Goal: Communication & Community: Connect with others

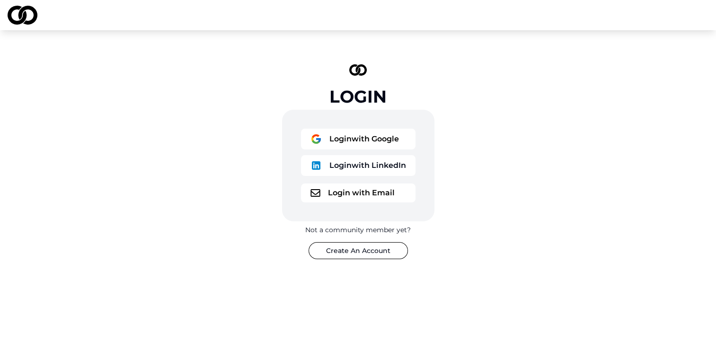
click at [386, 140] on button "Login with Google" at bounding box center [358, 139] width 115 height 21
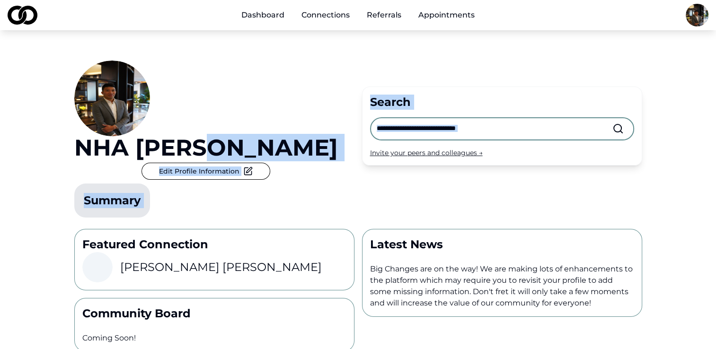
drag, startPoint x: 362, startPoint y: 130, endPoint x: 345, endPoint y: -20, distance: 150.5
click at [345, 0] on html "Dashboard Connections Referrals Appointments NHA QUACH Edit Profile Information…" at bounding box center [358, 174] width 716 height 349
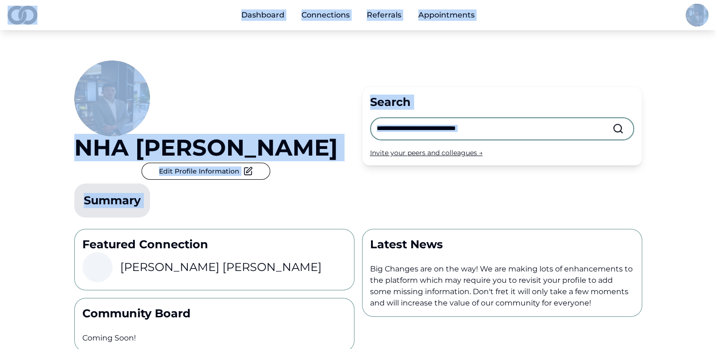
drag, startPoint x: 345, startPoint y: -20, endPoint x: 328, endPoint y: 132, distance: 152.5
click at [328, 132] on div "NHA QUACH Edit Profile Information Summary" at bounding box center [214, 141] width 280 height 161
click at [348, 159] on div "NHA QUACH Edit Profile Information Summary" at bounding box center [214, 141] width 280 height 161
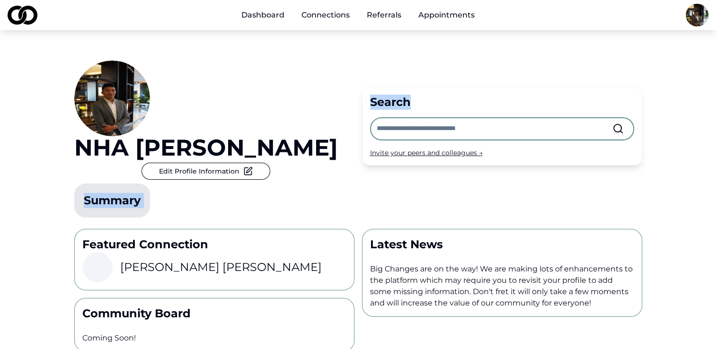
drag, startPoint x: 348, startPoint y: 159, endPoint x: 369, endPoint y: 51, distance: 109.6
click at [369, 51] on div "NHA QUACH Edit Profile Information Summary Search Invite your peers and colleag…" at bounding box center [358, 125] width 568 height 191
click at [353, 185] on div "NHA QUACH Edit Profile Information Summary Search Invite your peers and colleag…" at bounding box center [358, 252] width 606 height 444
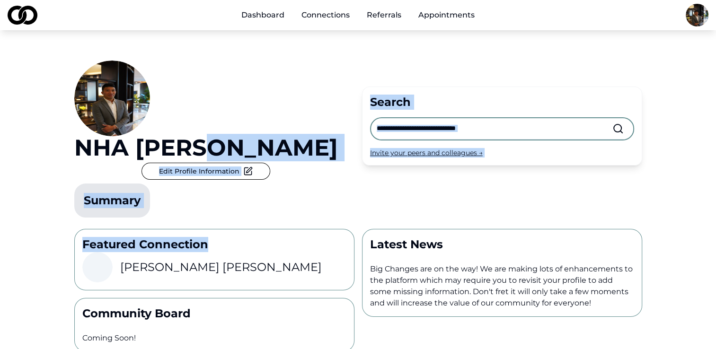
drag, startPoint x: 353, startPoint y: 185, endPoint x: 364, endPoint y: 29, distance: 155.7
click at [364, 29] on div "Dashboard Connections Referrals Appointments NHA QUACH Edit Profile Information…" at bounding box center [358, 174] width 716 height 349
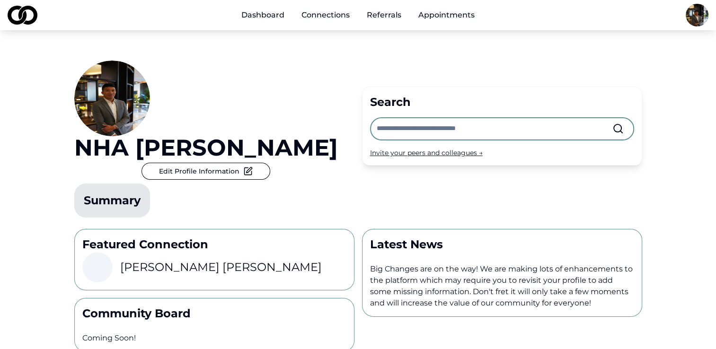
click at [376, 229] on div "Latest News Big Changes are on the way! We are making lots of enhancements to t…" at bounding box center [502, 273] width 280 height 88
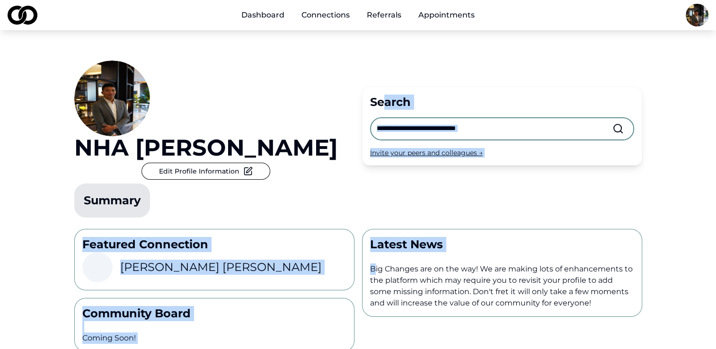
drag, startPoint x: 376, startPoint y: 215, endPoint x: 384, endPoint y: 44, distance: 171.1
click at [384, 44] on div "NHA QUACH Edit Profile Information Summary Search Invite your peers and colleag…" at bounding box center [358, 252] width 606 height 444
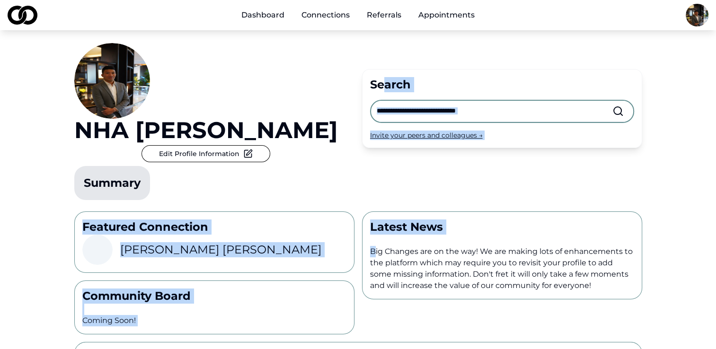
click at [711, 62] on div "NHA QUACH Edit Profile Information Summary Search Invite your peers and colleag…" at bounding box center [358, 235] width 716 height 444
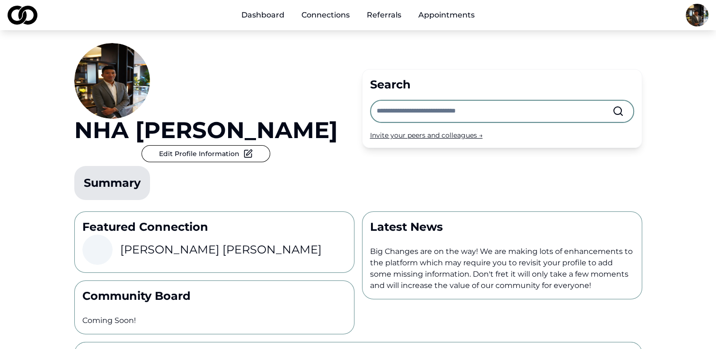
drag, startPoint x: 711, startPoint y: 62, endPoint x: 704, endPoint y: 18, distance: 44.1
click at [704, 18] on div "Dashboard Connections Referrals Appointments NHA QUACH Edit Profile Information…" at bounding box center [358, 156] width 716 height 349
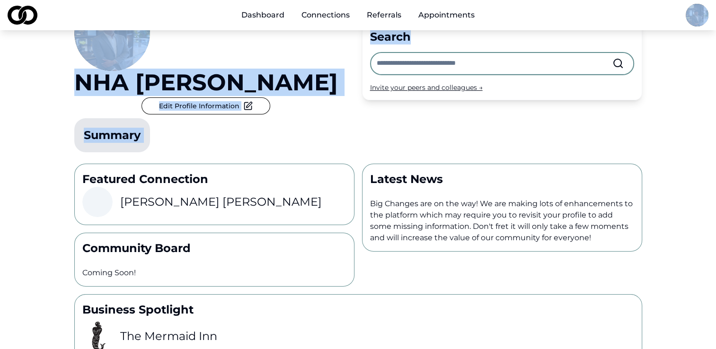
scroll to position [28, 0]
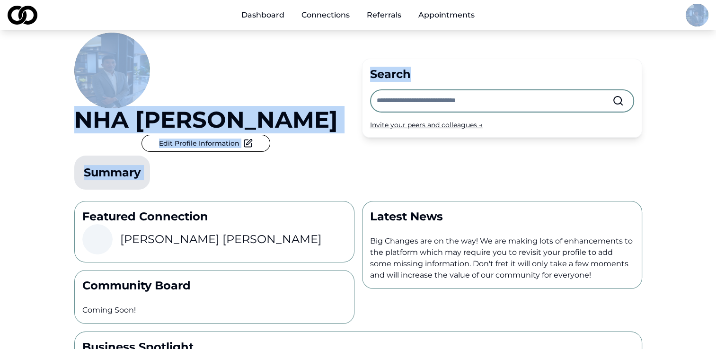
click at [335, 131] on div "NHA QUACH Edit Profile Information Summary" at bounding box center [214, 113] width 280 height 161
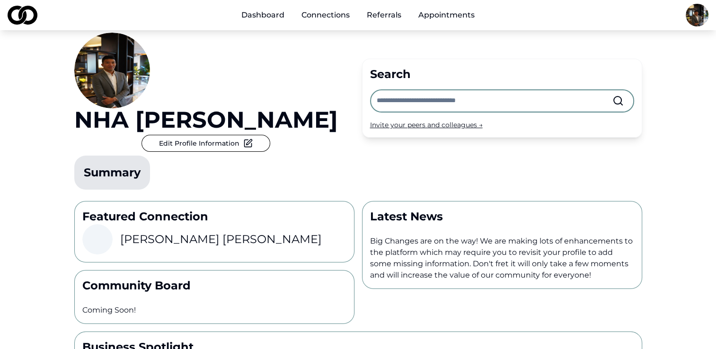
click at [153, 232] on h3 "Michael Sherman" at bounding box center [221, 239] width 202 height 15
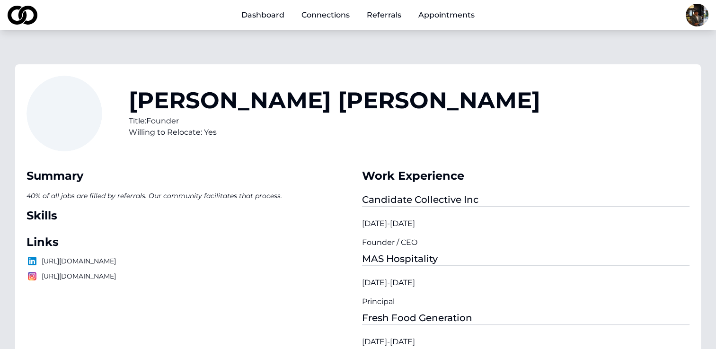
click at [448, 16] on link "Appointments" at bounding box center [446, 15] width 71 height 19
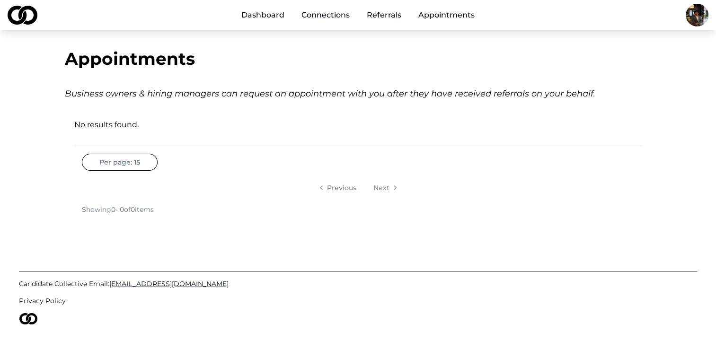
click at [384, 6] on link "Referrals" at bounding box center [384, 15] width 50 height 19
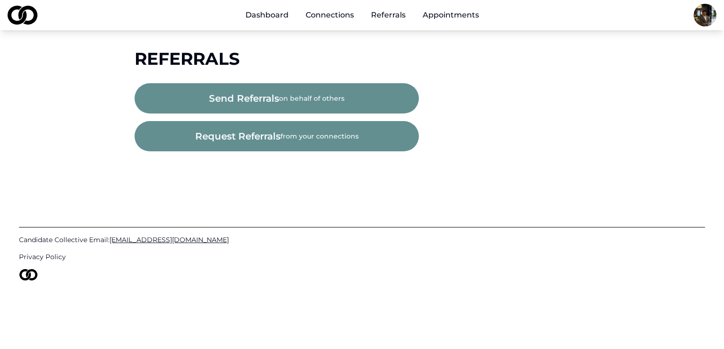
click at [342, 24] on link "Connections" at bounding box center [329, 15] width 63 height 19
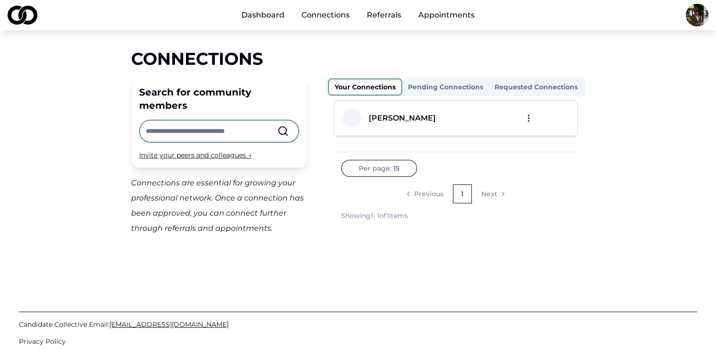
click at [445, 90] on button "Pending Connections" at bounding box center [445, 87] width 87 height 15
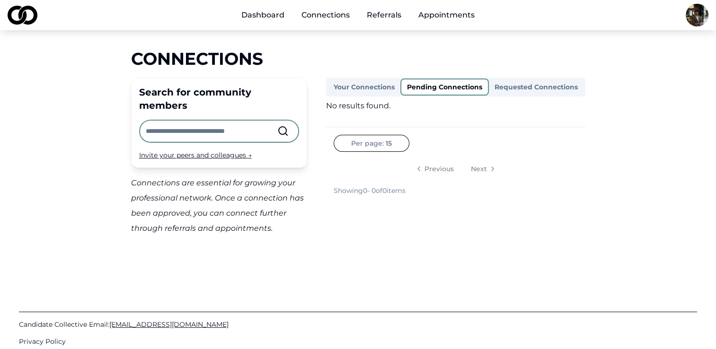
click at [546, 81] on button "Requested Connections" at bounding box center [536, 87] width 95 height 15
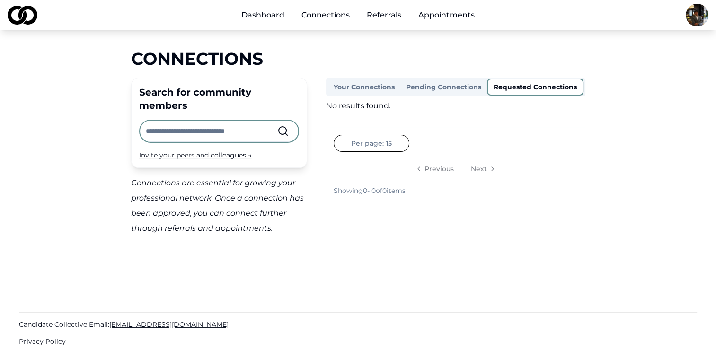
click at [368, 87] on button "Your Connections" at bounding box center [364, 87] width 72 height 15
